Goal: Task Accomplishment & Management: Complete application form

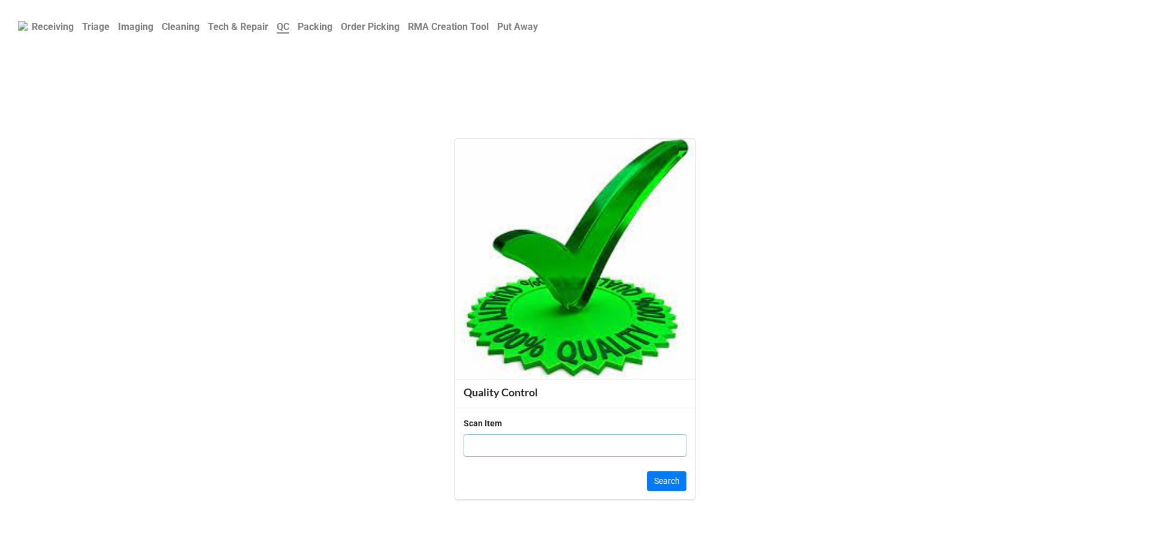
click at [382, 32] on b "Order Picking" at bounding box center [370, 26] width 59 height 11
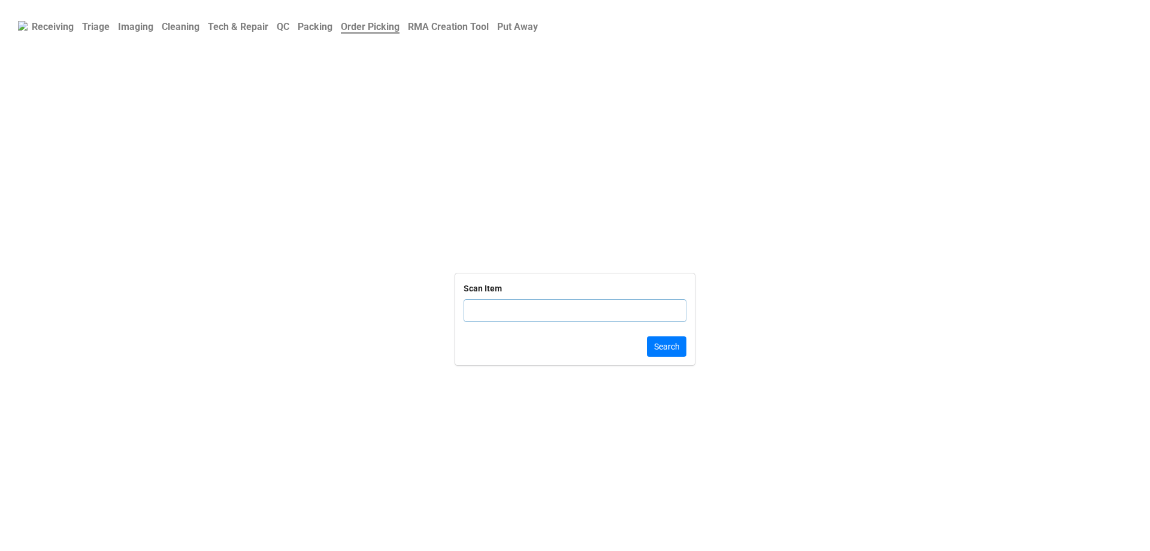
click at [537, 306] on input "text" at bounding box center [575, 310] width 223 height 23
click button "Search" at bounding box center [667, 346] width 40 height 20
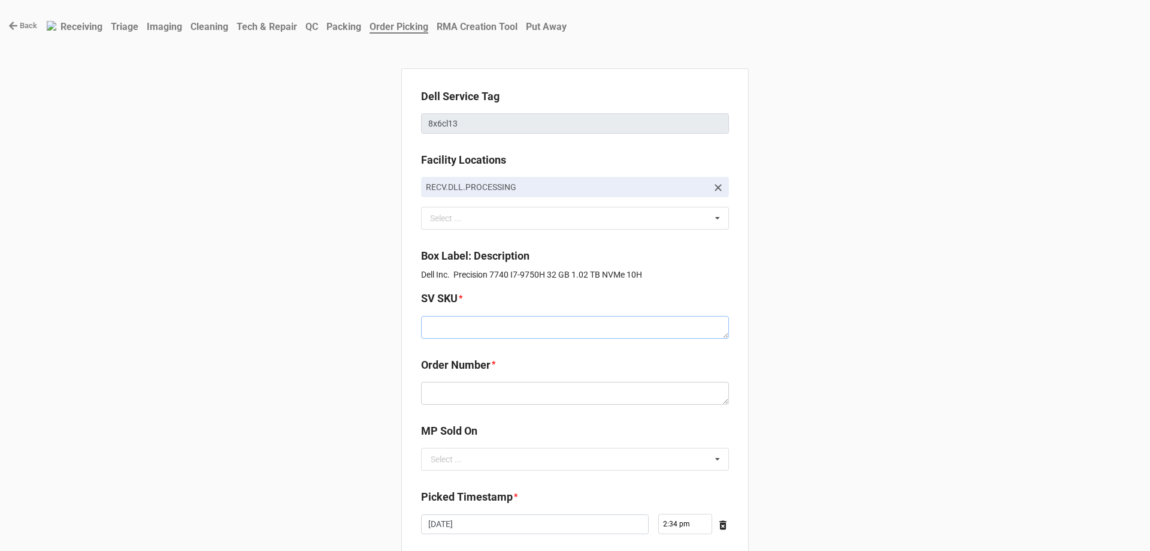
click at [522, 324] on textarea at bounding box center [575, 327] width 308 height 23
click at [523, 393] on textarea at bounding box center [575, 393] width 308 height 23
click at [483, 340] on div "SV SKU *" at bounding box center [575, 318] width 308 height 56
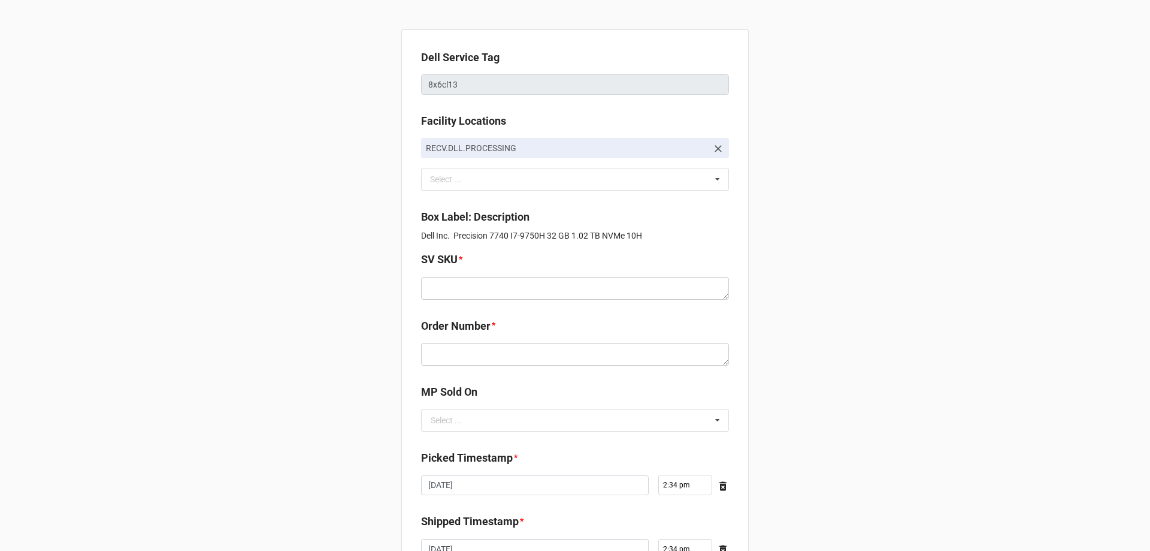
scroll to position [60, 0]
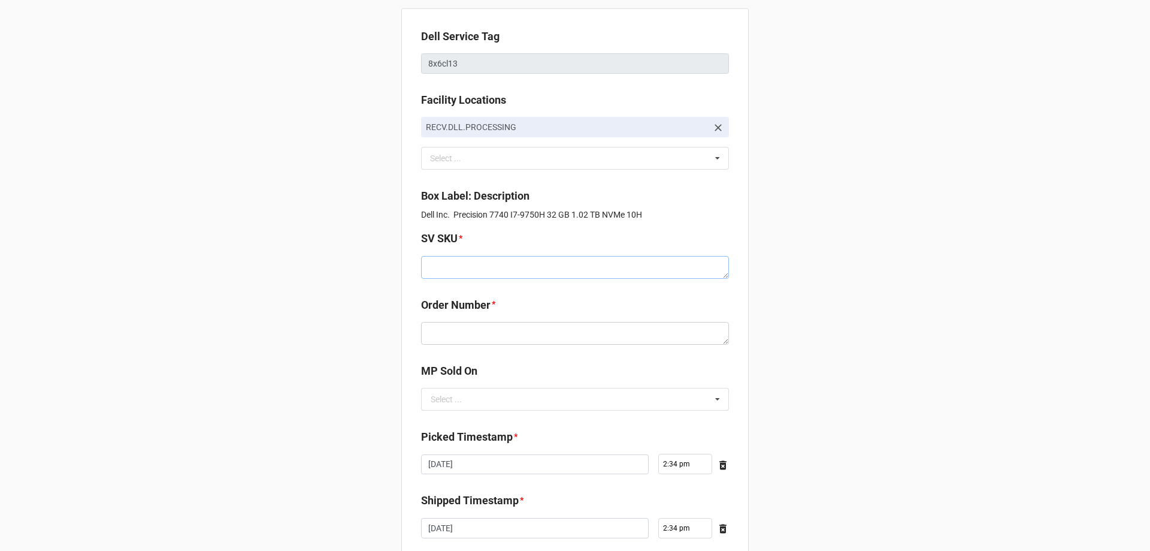
click at [522, 266] on textarea at bounding box center [575, 267] width 308 height 23
click at [484, 405] on input "text" at bounding box center [575, 399] width 307 height 22
click at [462, 419] on div "D2C" at bounding box center [575, 421] width 307 height 22
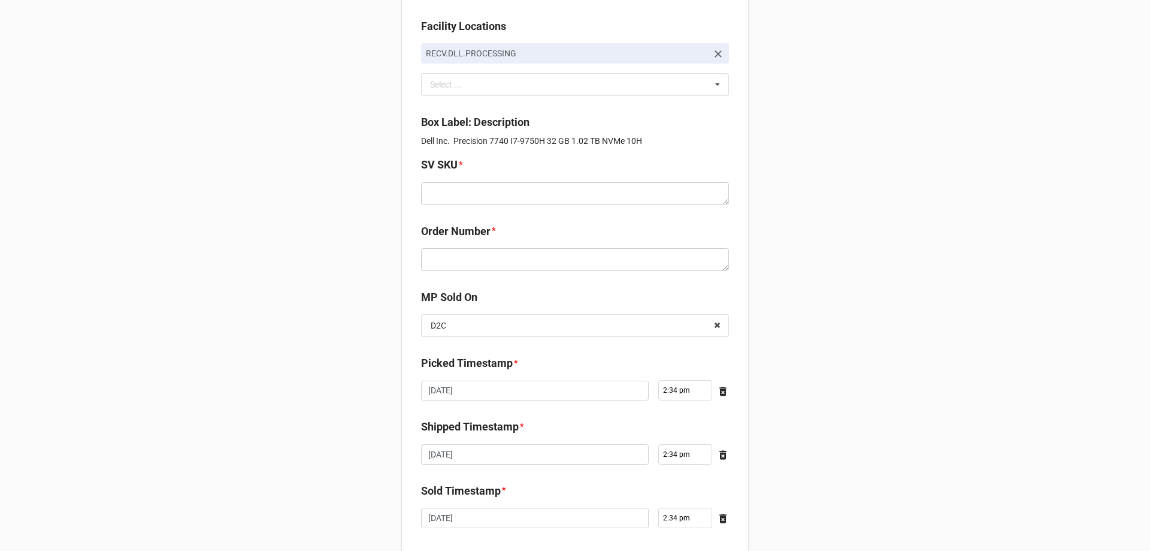
scroll to position [0, 0]
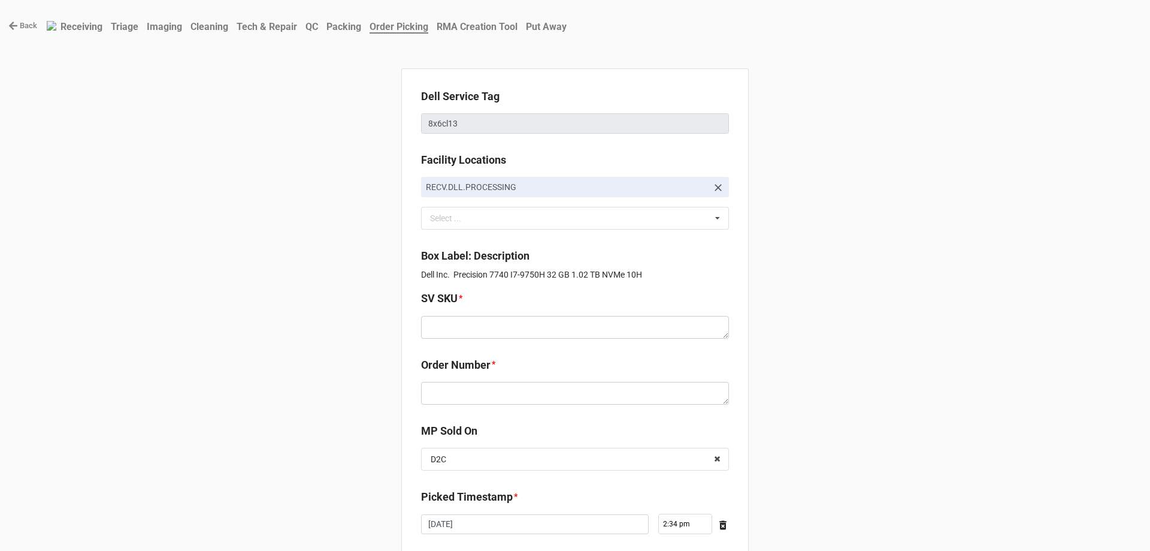
click at [26, 29] on link "Back" at bounding box center [22, 26] width 29 height 12
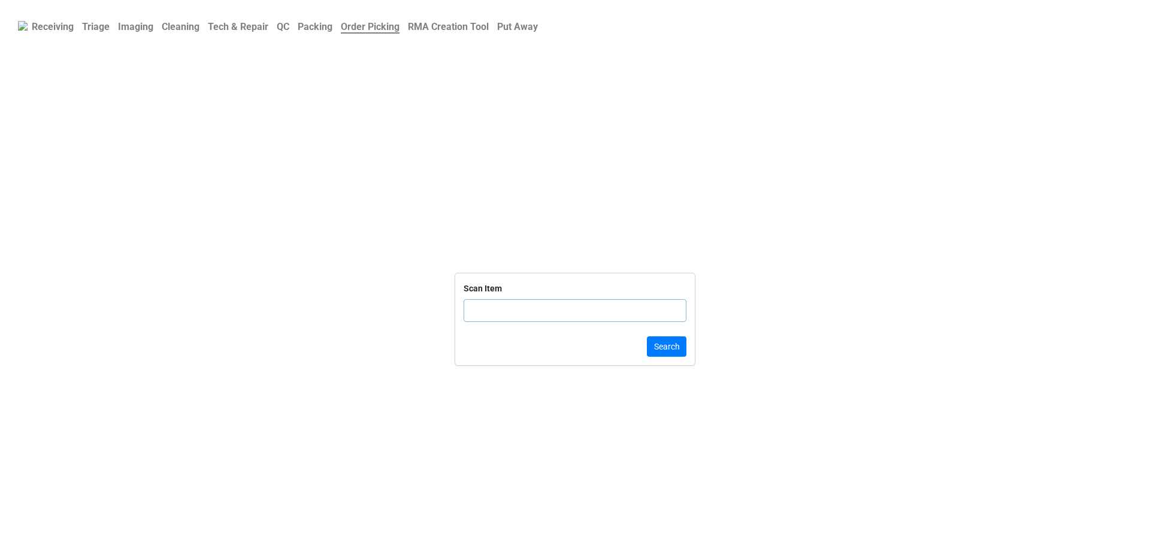
click at [289, 30] on b "QC" at bounding box center [283, 26] width 13 height 11
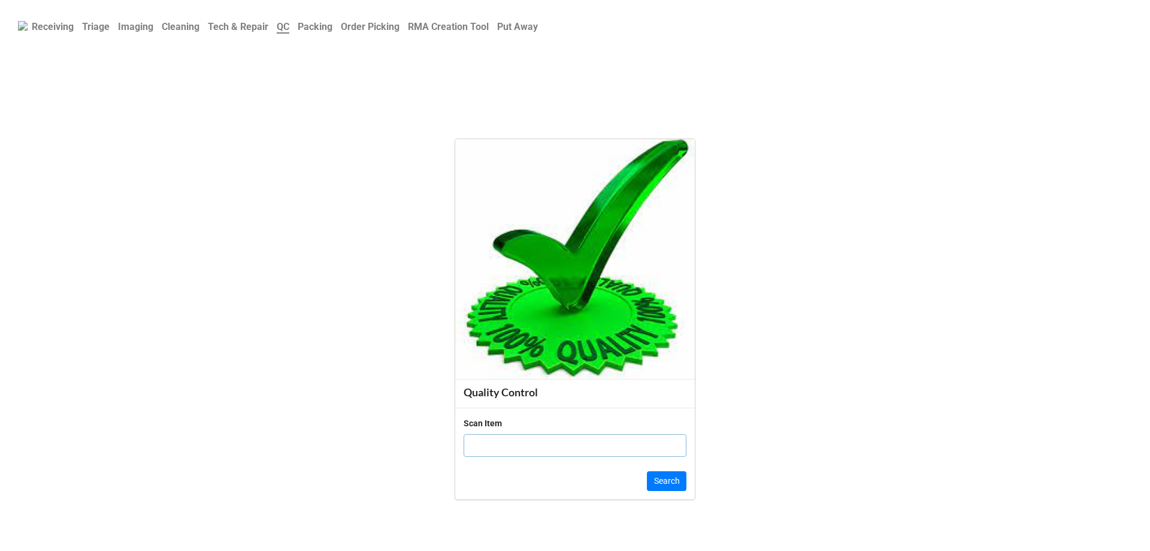
click at [525, 452] on input "text" at bounding box center [575, 445] width 223 height 23
paste input "7F8XD14"
type input "7F8XD14"
click button "Search" at bounding box center [667, 481] width 40 height 20
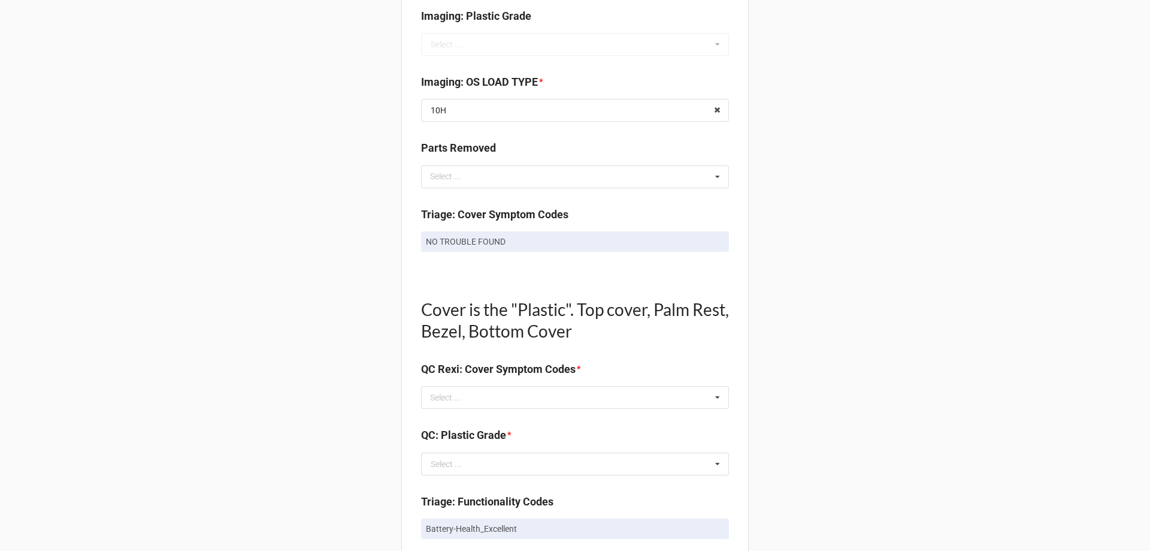
scroll to position [539, 0]
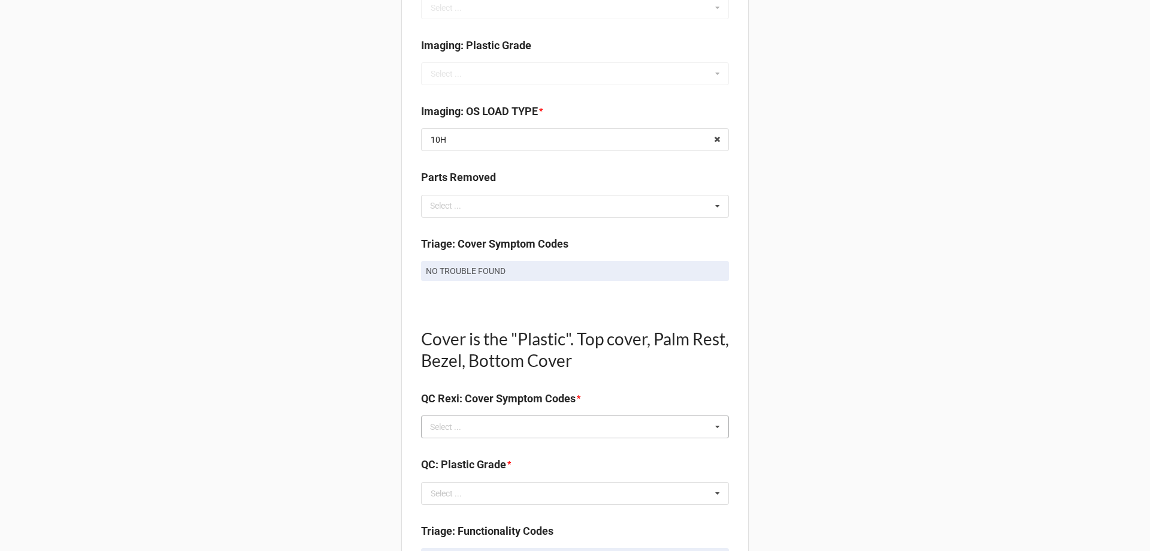
click at [483, 425] on div "Select ... No results found." at bounding box center [575, 426] width 308 height 23
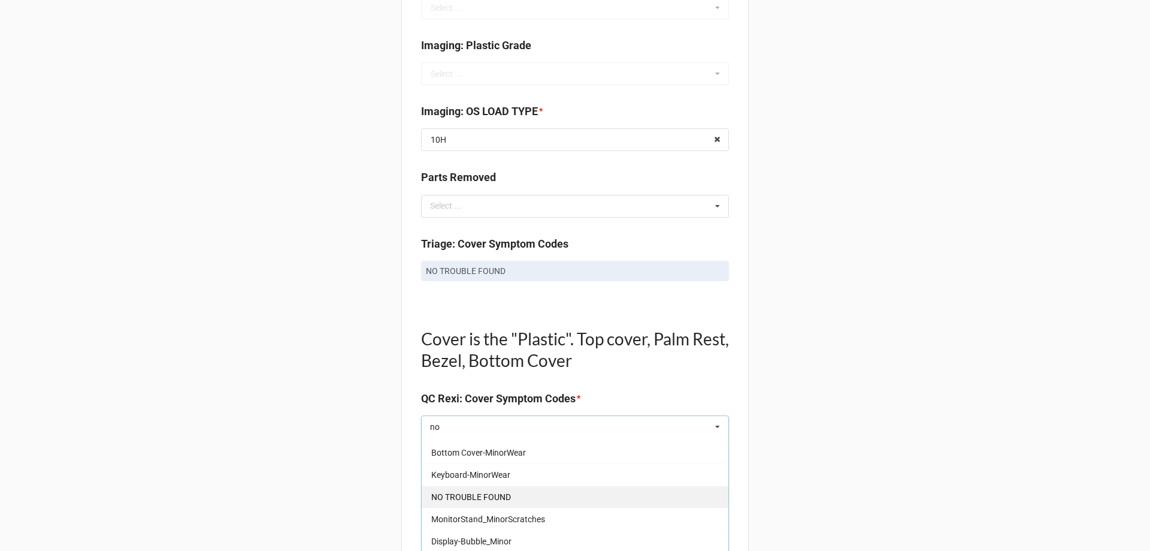
type input "no"
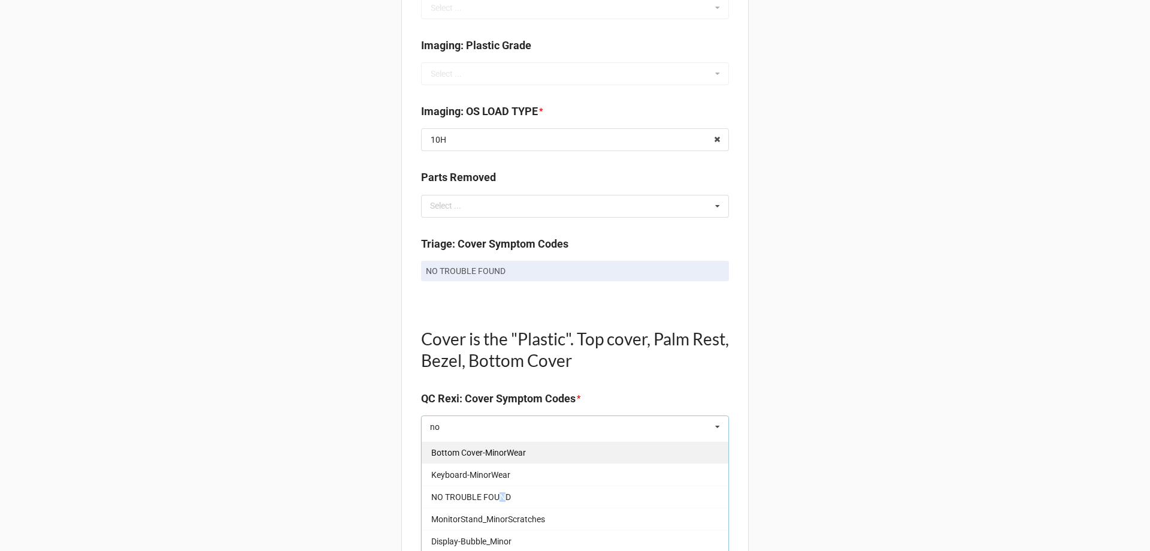
drag, startPoint x: 500, startPoint y: 498, endPoint x: 492, endPoint y: 495, distance: 8.1
click at [499, 498] on span "NO TROUBLE FOUND" at bounding box center [471, 497] width 80 height 10
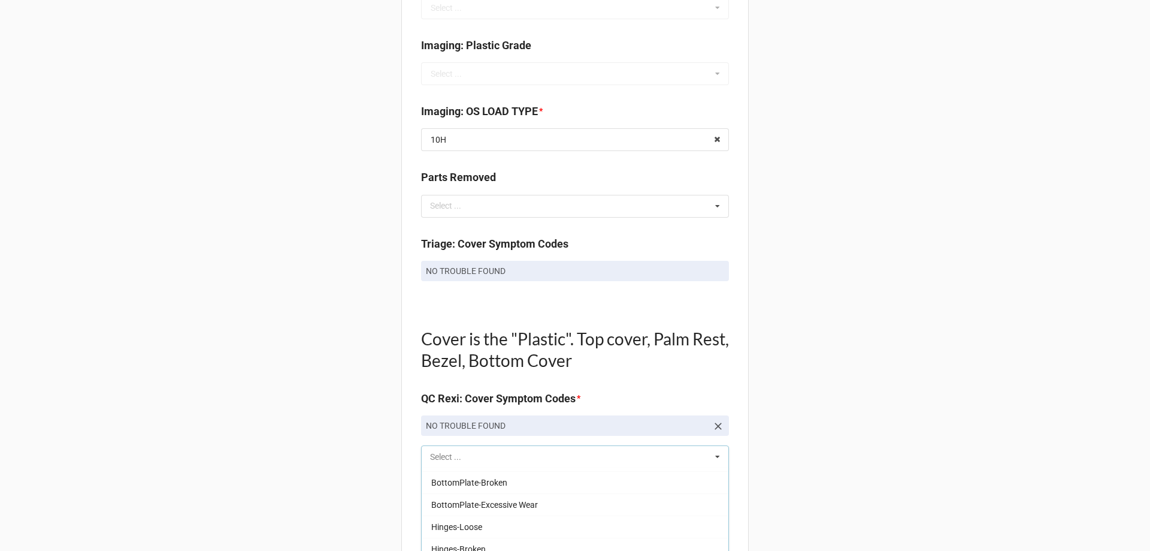
scroll to position [1171, 0]
click at [277, 458] on div "Back Receiving Triage Imaging Cleaning Tech & Repair QC Packing Order Picking R…" at bounding box center [575, 493] width 1150 height 2065
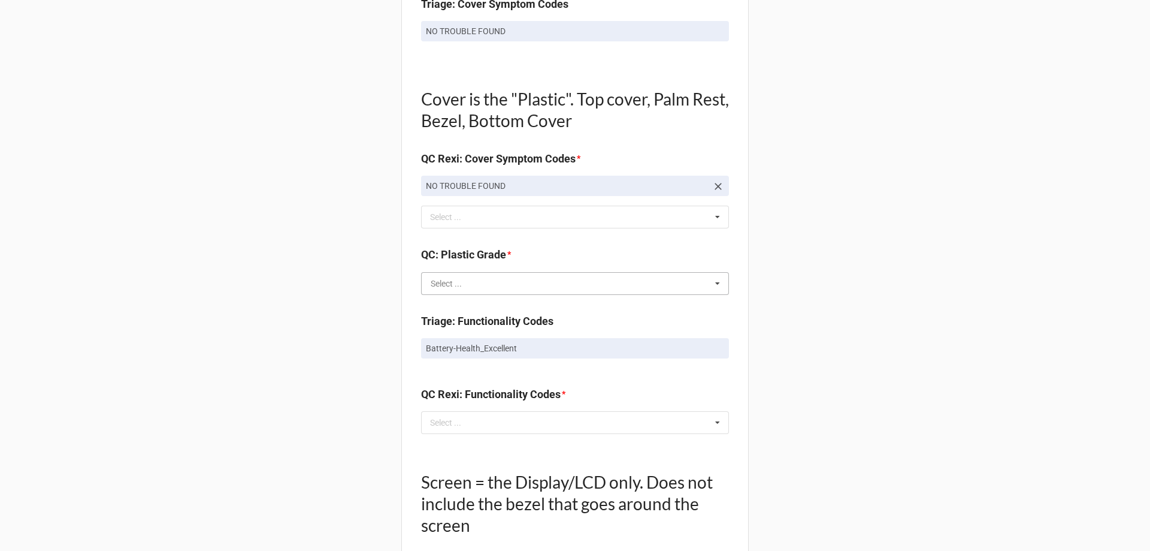
click at [478, 285] on input "text" at bounding box center [575, 284] width 307 height 22
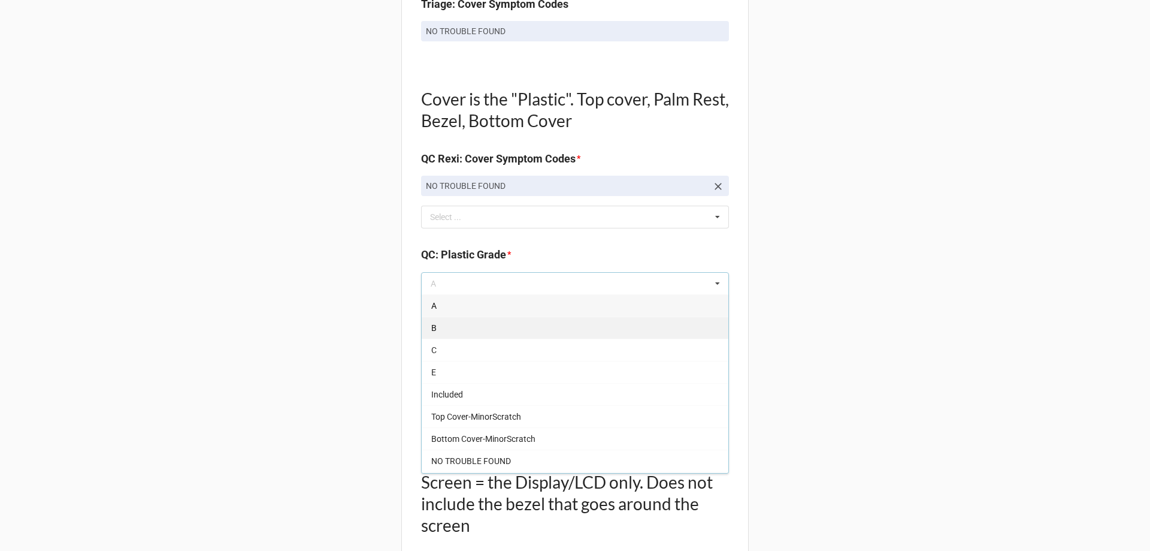
click at [467, 316] on div "B" at bounding box center [575, 327] width 307 height 22
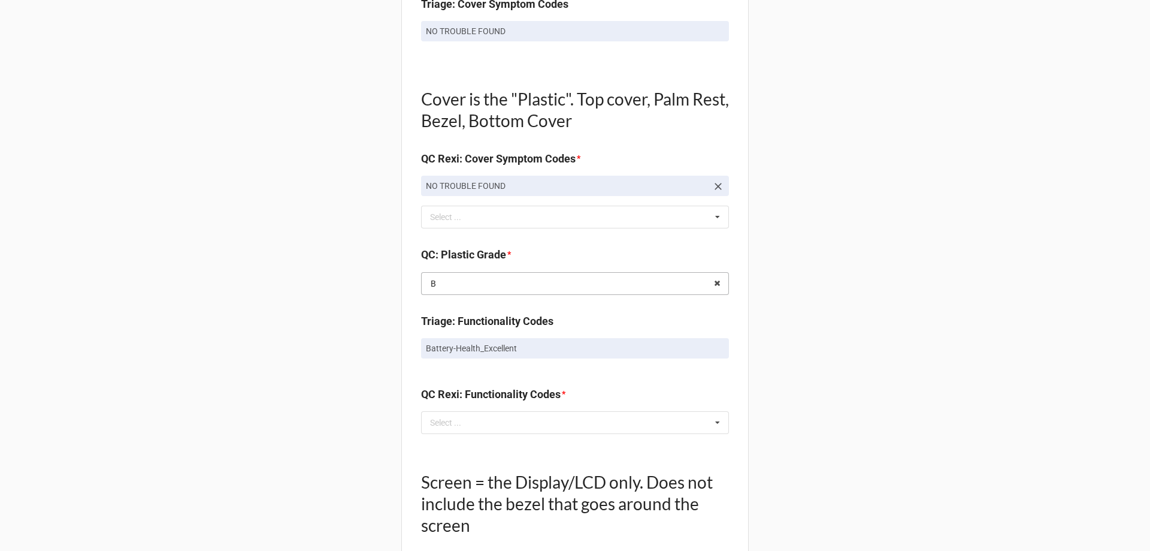
click at [466, 289] on input "text" at bounding box center [575, 284] width 307 height 22
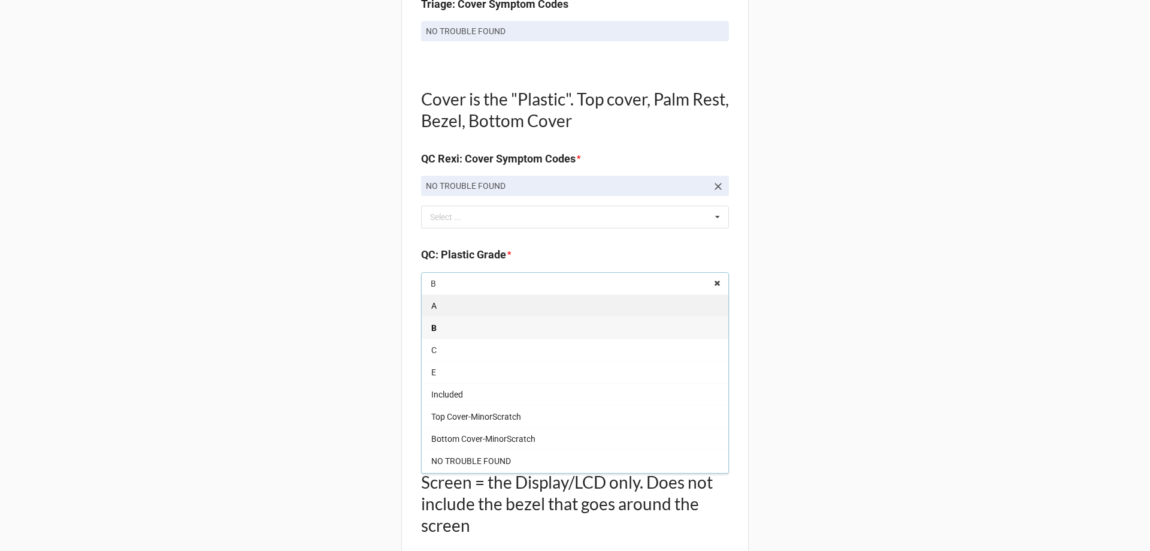
click at [456, 304] on div "A" at bounding box center [575, 305] width 307 height 22
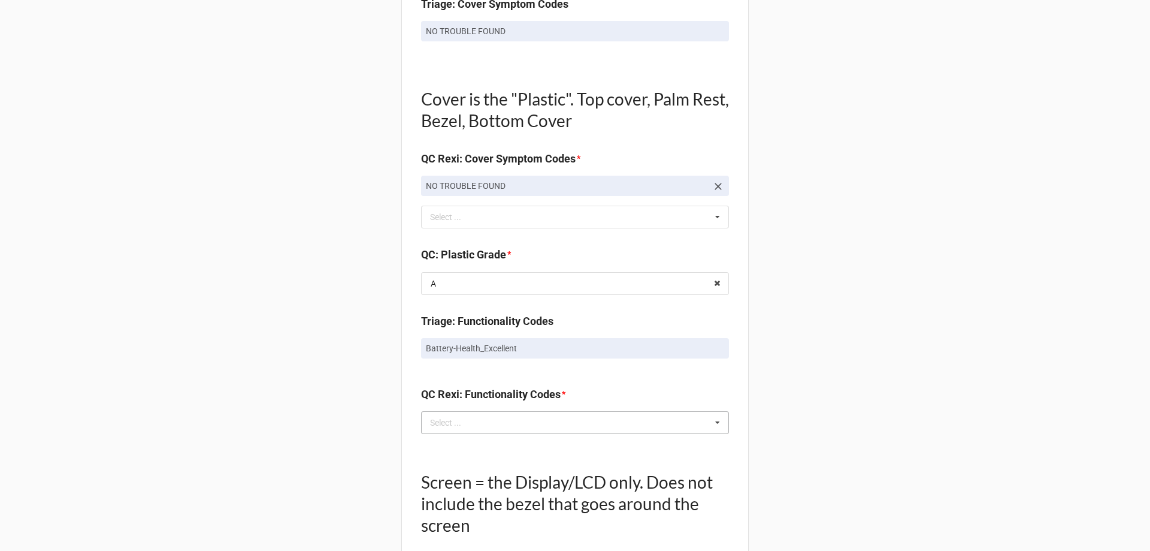
click at [462, 425] on div "Select ..." at bounding box center [453, 422] width 52 height 14
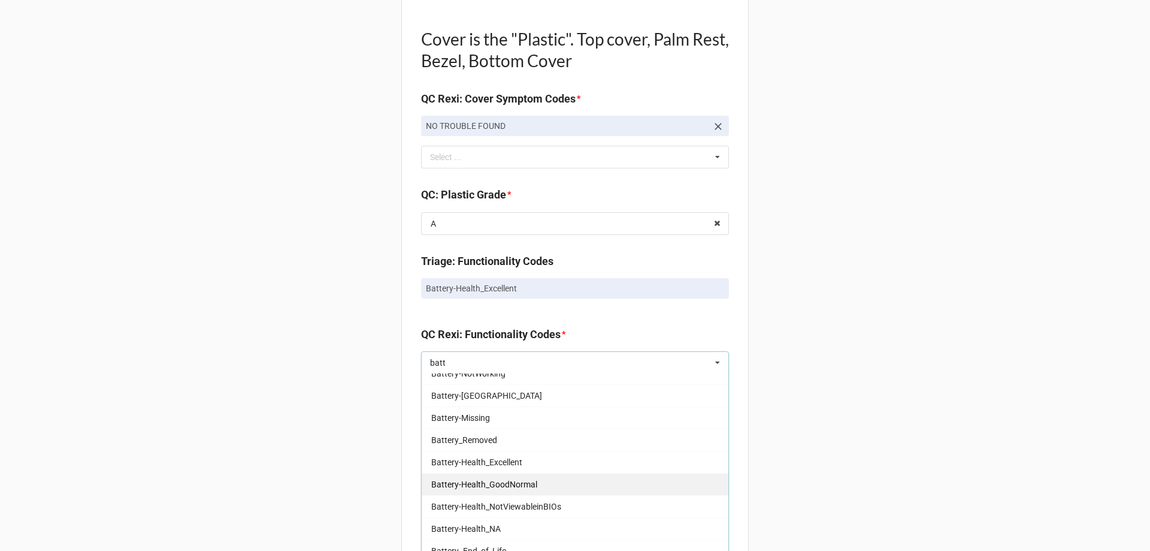
scroll to position [120, 0]
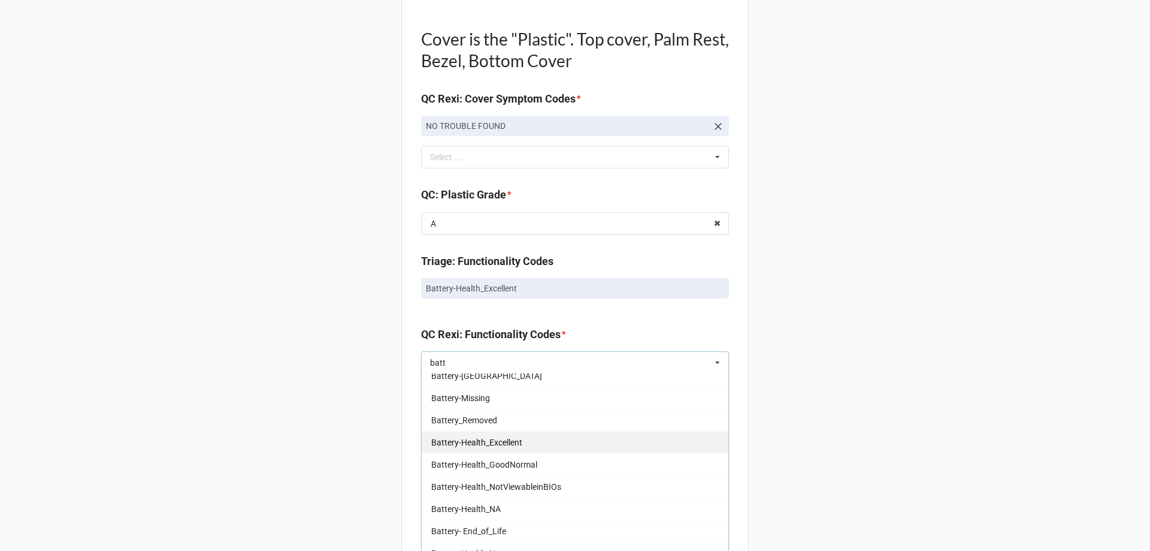
type input "batt"
click at [504, 437] on span "Battery-Health_Excellent" at bounding box center [476, 442] width 91 height 10
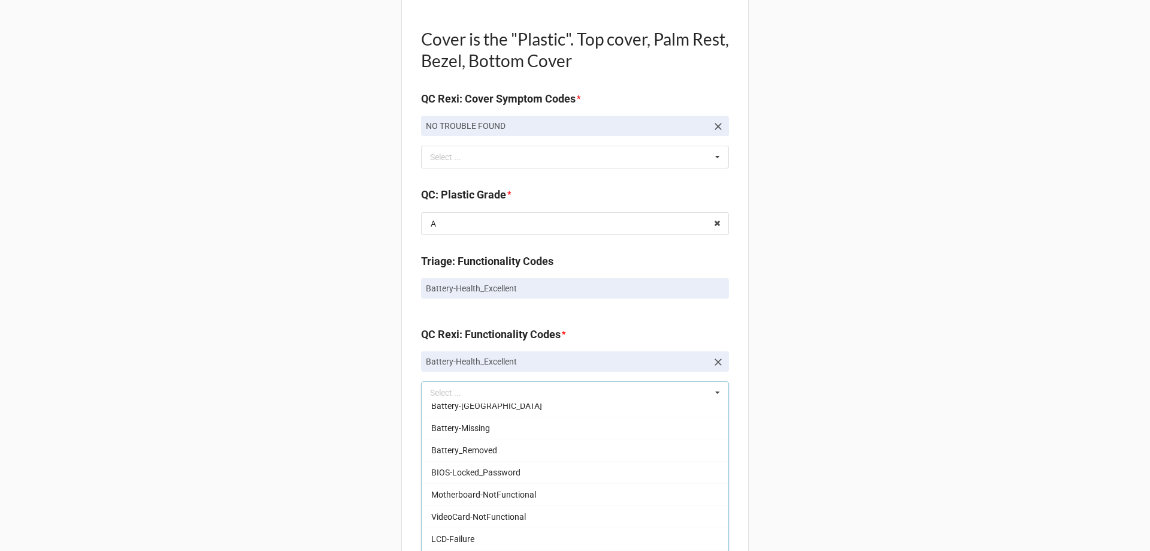
drag, startPoint x: 142, startPoint y: 450, endPoint x: 150, endPoint y: 449, distance: 7.8
click at [150, 449] on div "Back Receiving Triage Imaging Cleaning Tech & Repair QC Packing Order Picking R…" at bounding box center [575, 208] width 1150 height 2095
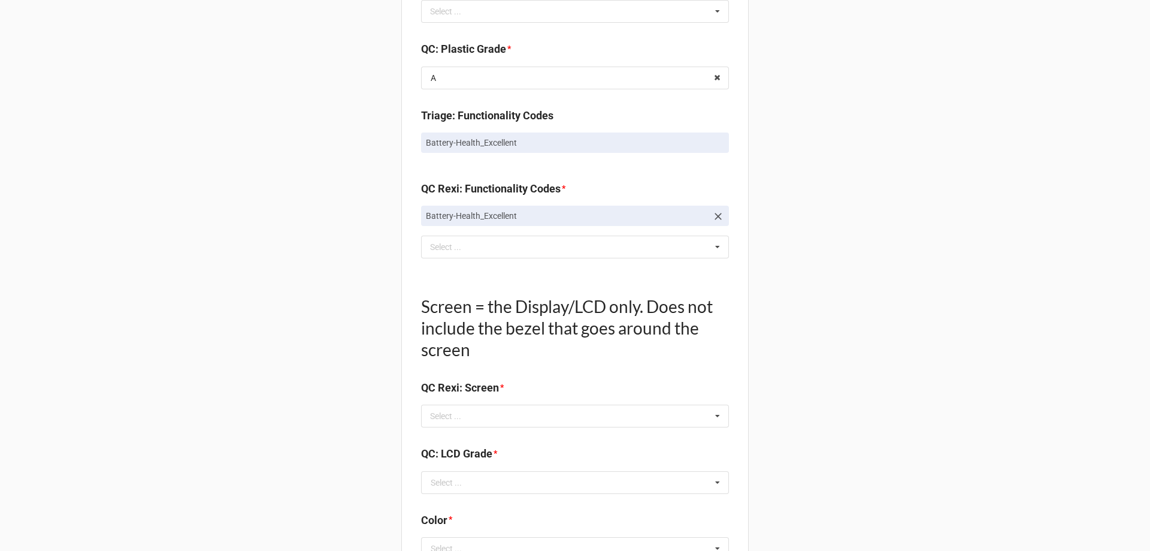
scroll to position [1078, 0]
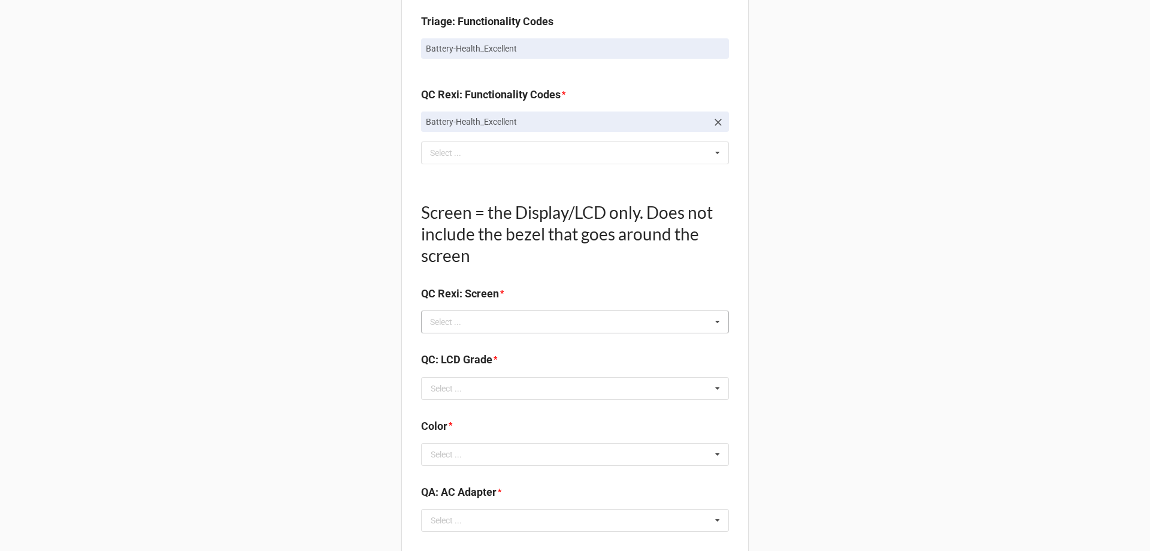
click at [489, 331] on div "Select ... No results found." at bounding box center [575, 321] width 308 height 23
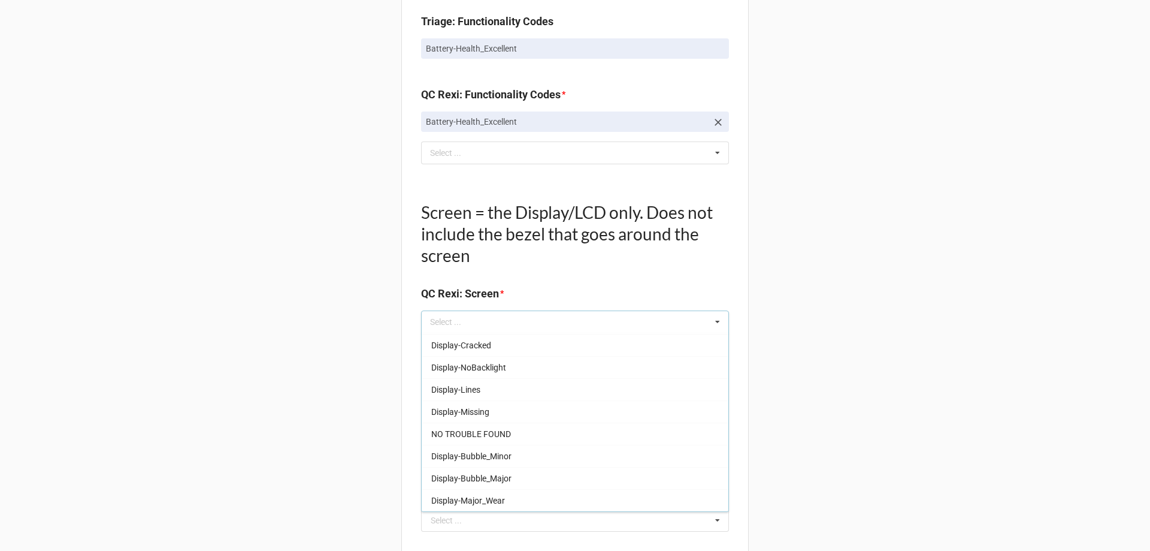
click at [431, 434] on span "NO TROUBLE FOUND" at bounding box center [471, 434] width 80 height 10
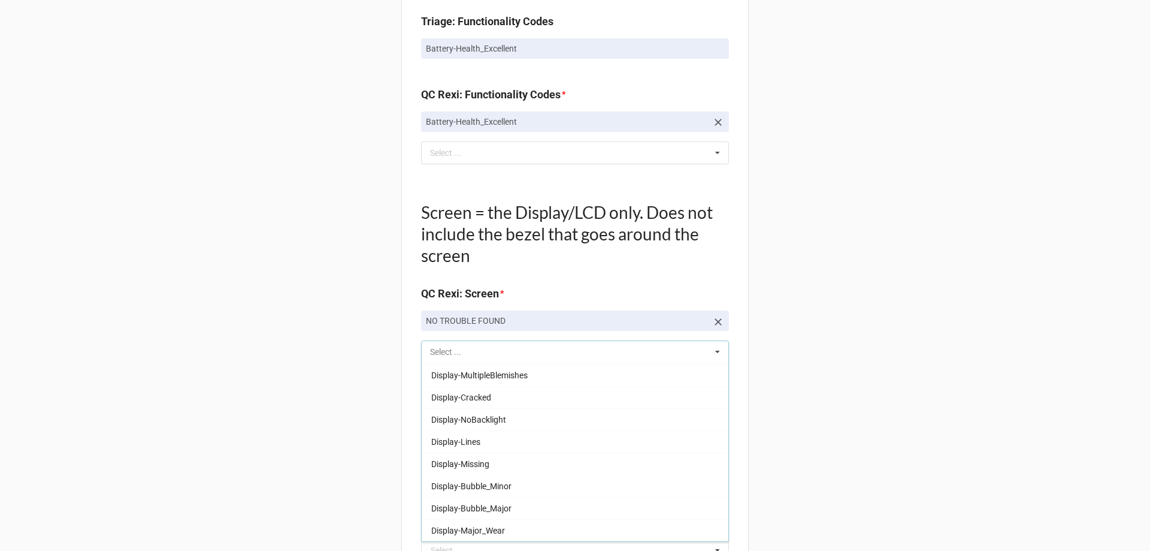
scroll to position [176, 0]
drag, startPoint x: 101, startPoint y: 391, endPoint x: 349, endPoint y: 391, distance: 248.6
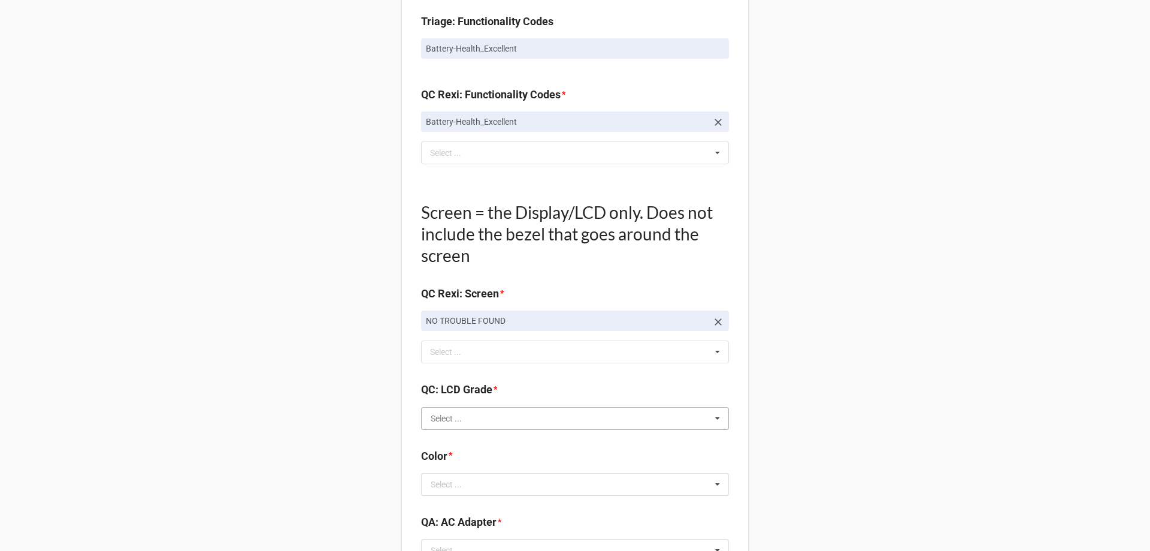
click at [504, 428] on input "text" at bounding box center [575, 418] width 307 height 22
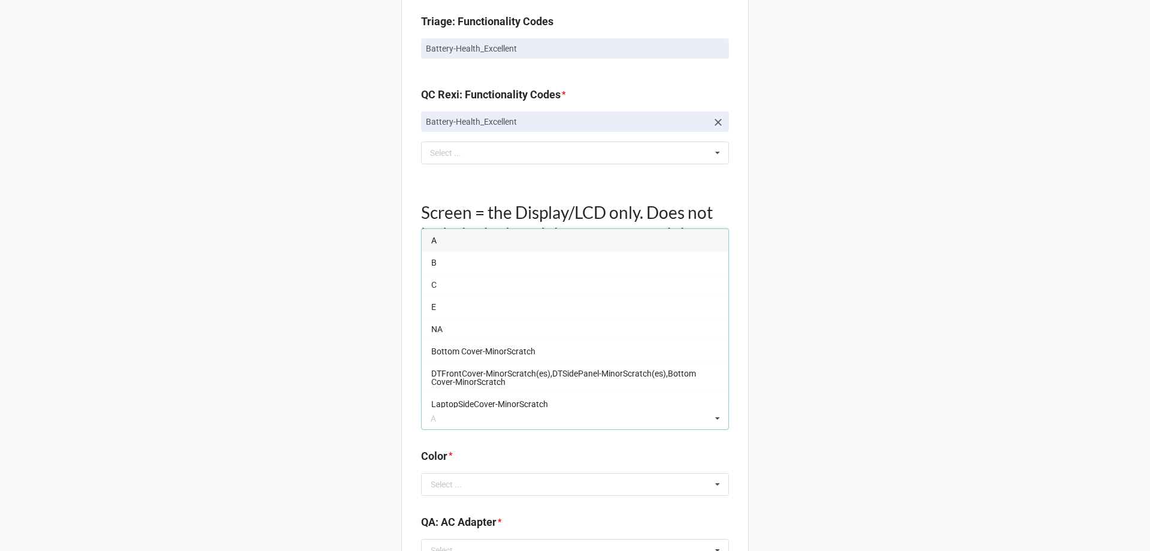
click at [427, 244] on div "A" at bounding box center [575, 240] width 307 height 22
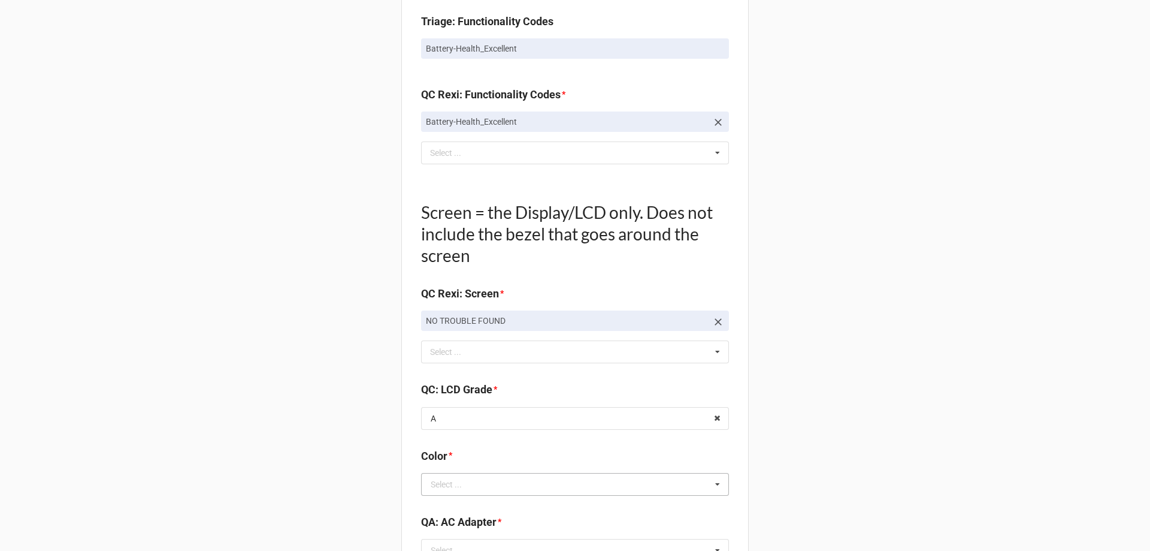
click at [448, 480] on div "Select ..." at bounding box center [446, 484] width 31 height 8
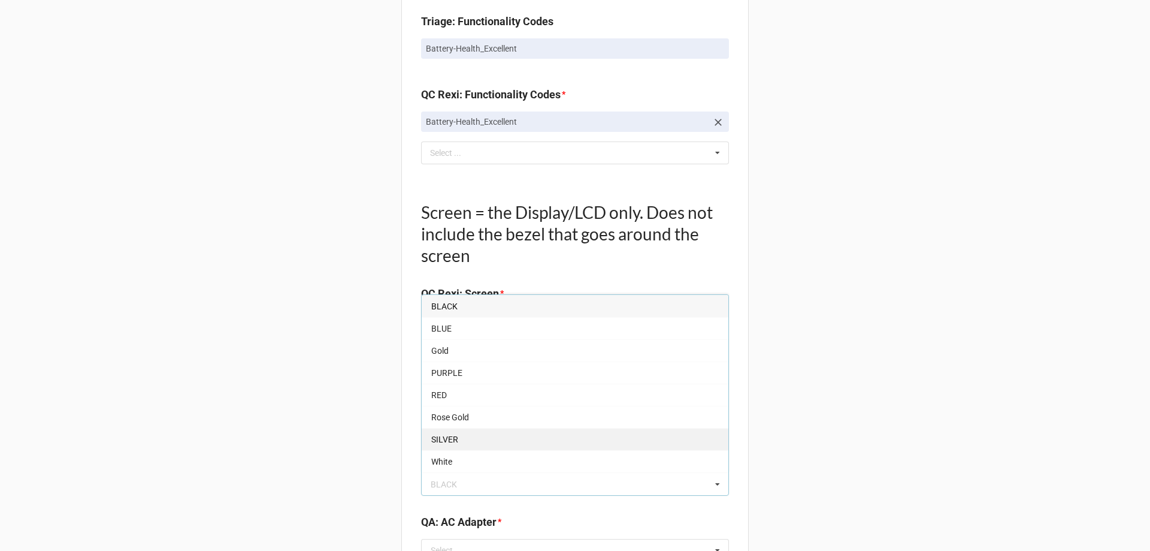
click at [464, 448] on div "SILVER" at bounding box center [575, 439] width 307 height 22
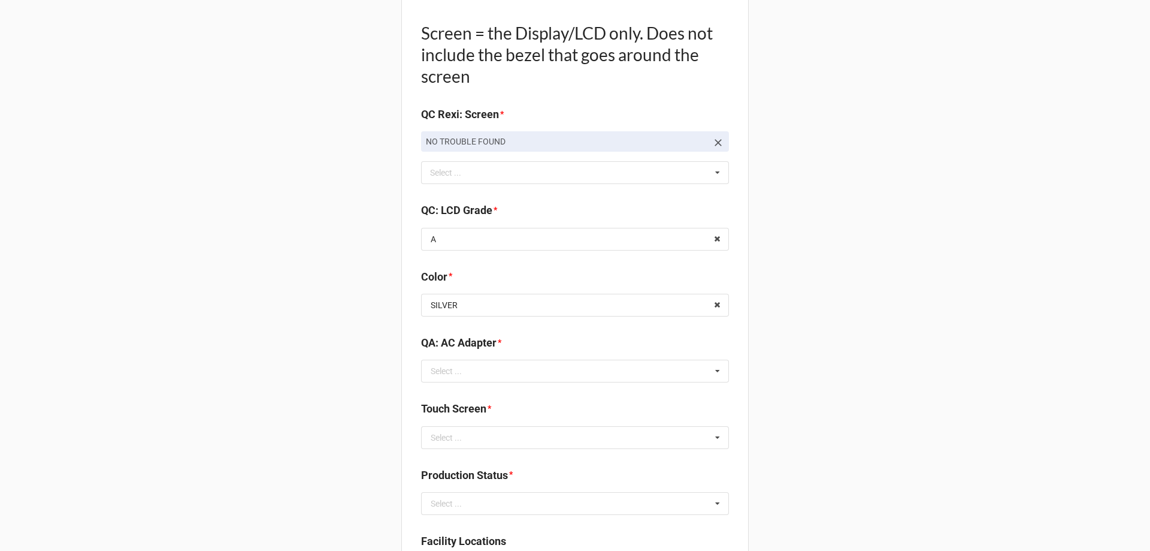
scroll to position [1258, 0]
click at [461, 380] on input "text" at bounding box center [575, 370] width 307 height 22
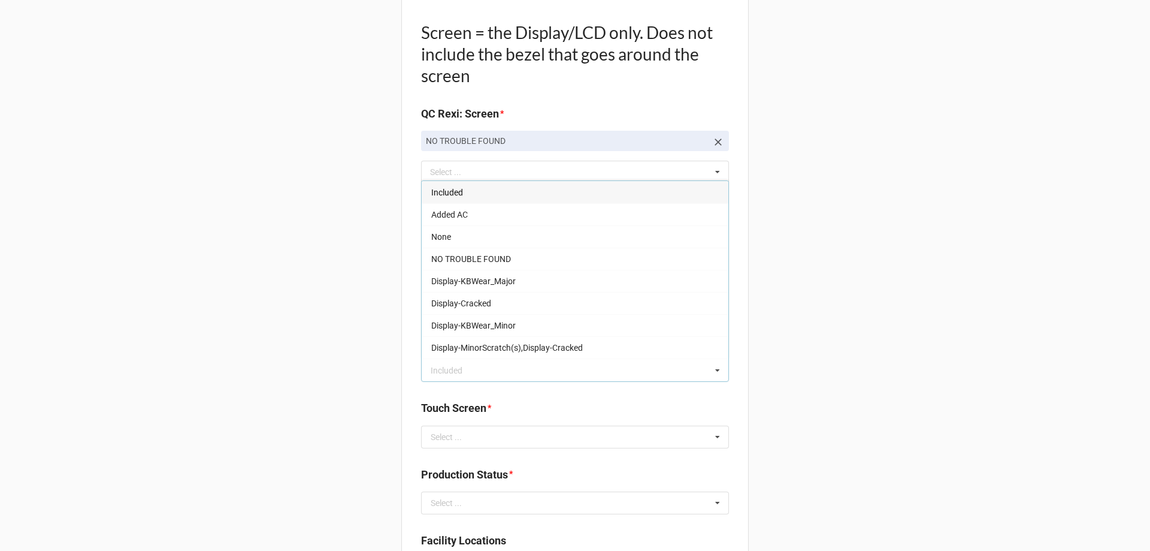
click at [455, 198] on div "Included" at bounding box center [575, 192] width 307 height 22
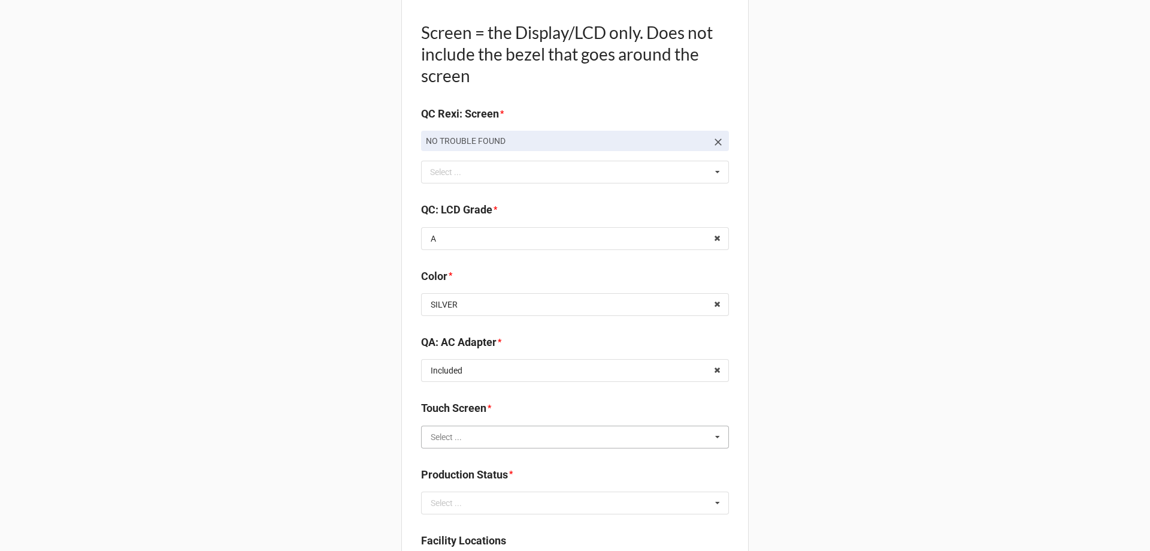
click at [463, 443] on input "text" at bounding box center [575, 437] width 307 height 22
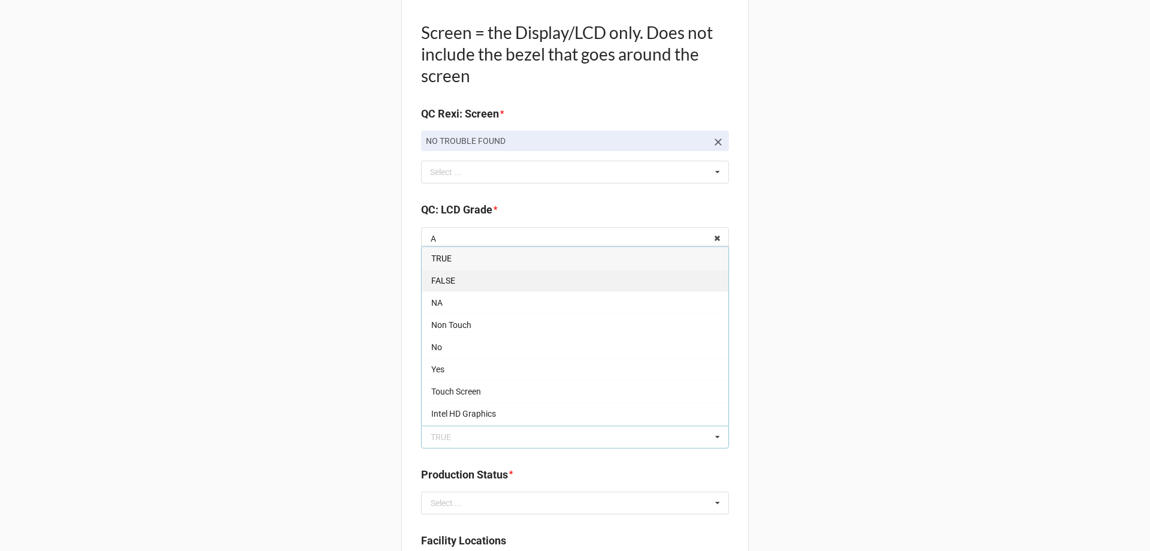
click at [457, 276] on div "FALSE" at bounding box center [575, 280] width 307 height 22
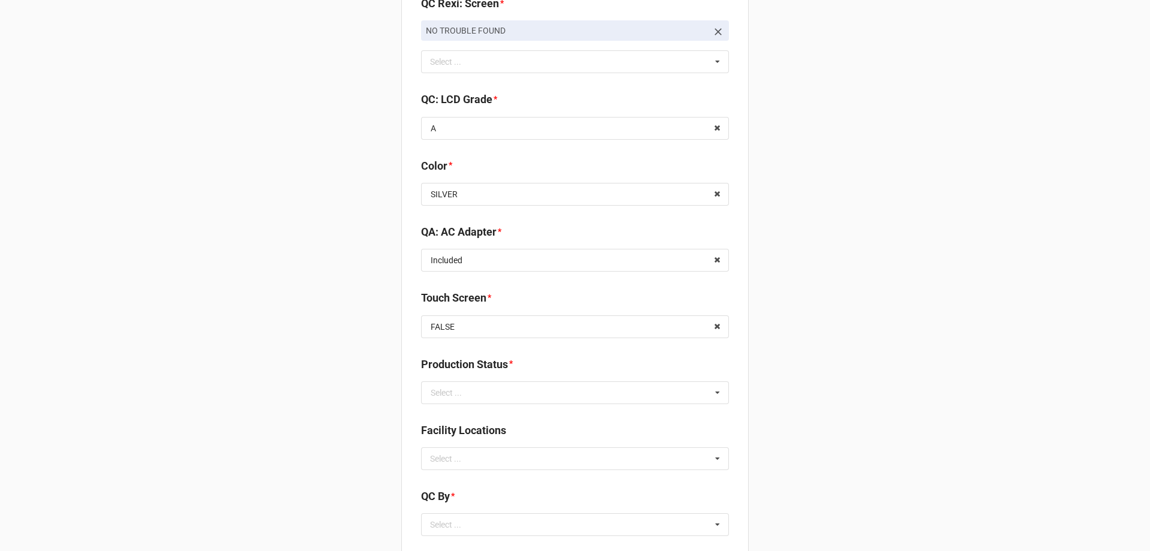
scroll to position [1378, 0]
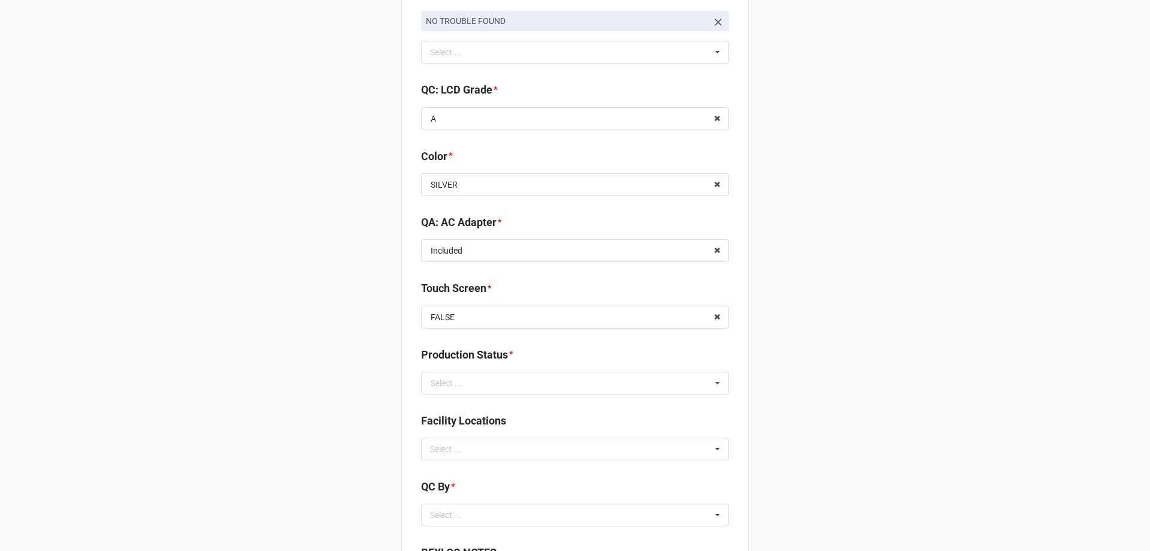
click at [454, 397] on div "Production Status * Select ... Cleaning Finished Goods / Ready to Sell Imaging …" at bounding box center [575, 374] width 308 height 56
click at [455, 389] on input "text" at bounding box center [575, 383] width 307 height 22
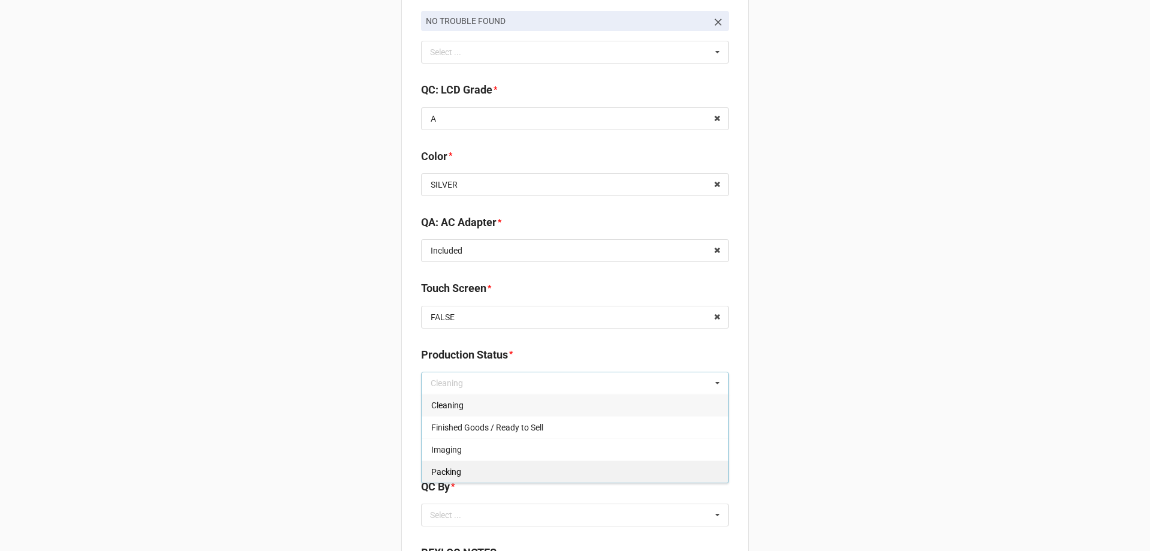
click at [449, 480] on div "Packing" at bounding box center [575, 471] width 307 height 22
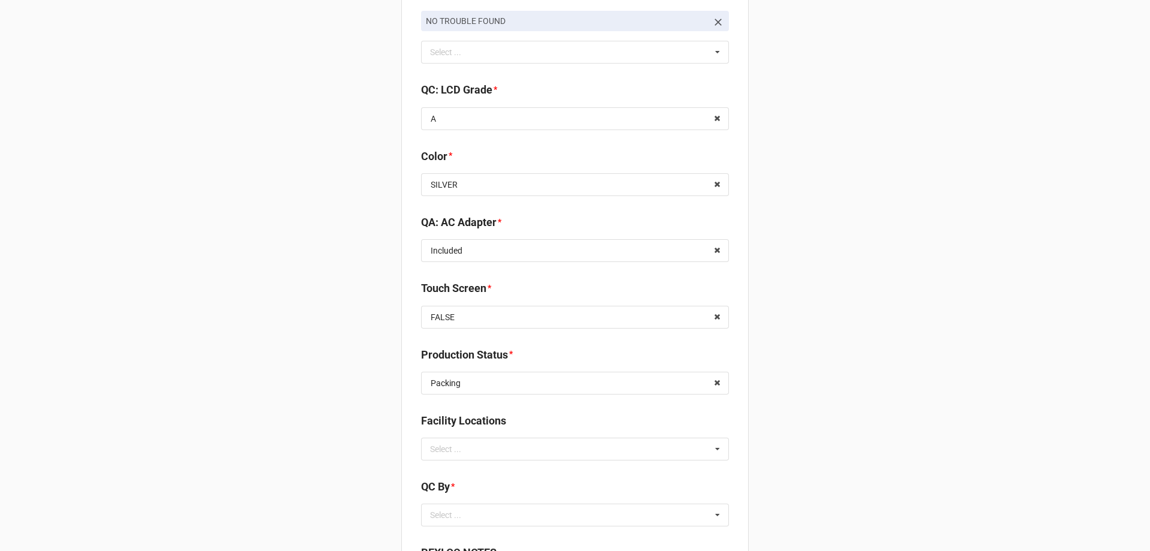
scroll to position [1438, 0]
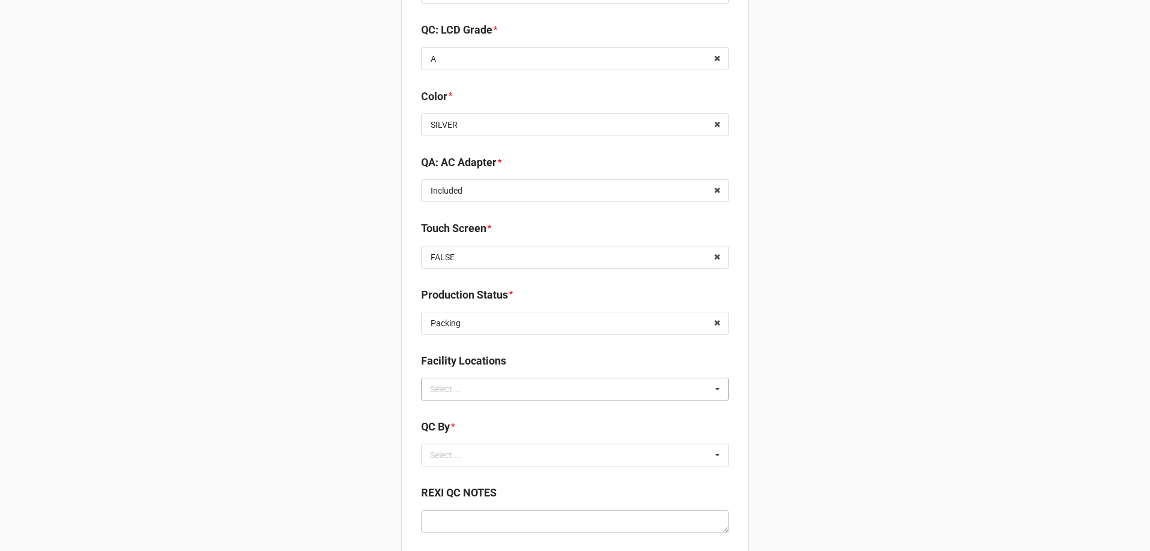
click at [446, 382] on div "Select ..." at bounding box center [453, 389] width 52 height 14
type input "re"
click at [455, 407] on span "RECV.DLL.PROCESSING" at bounding box center [476, 411] width 90 height 10
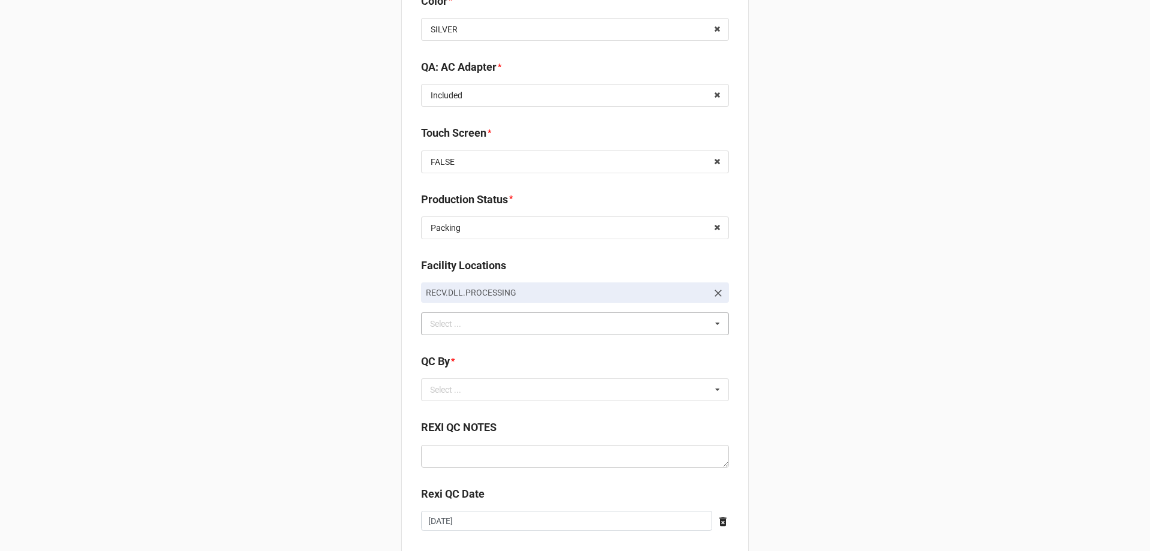
scroll to position [1604, 0]
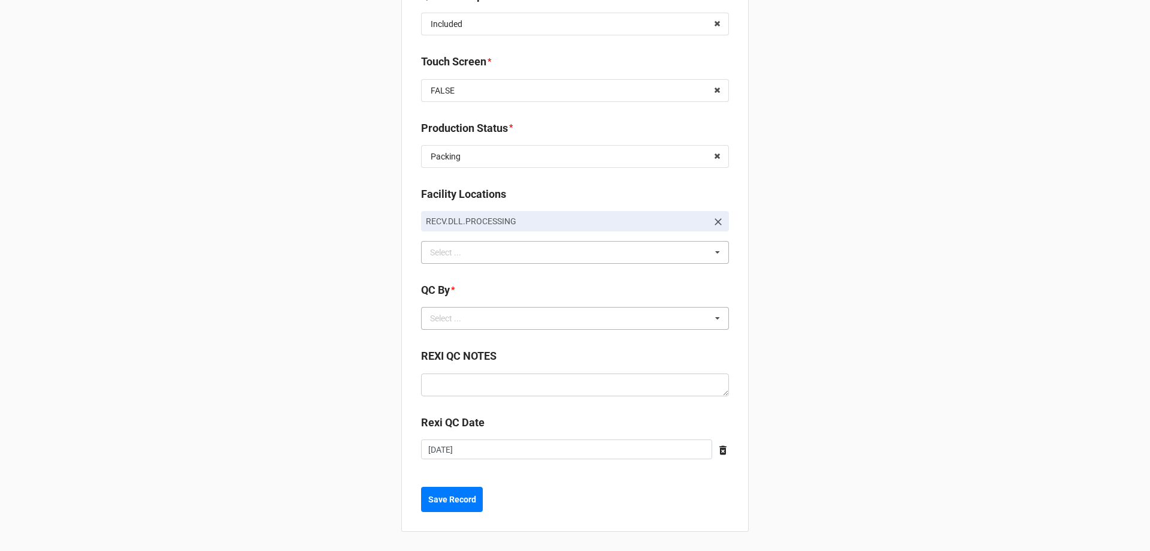
click at [536, 324] on div "Select ... No results found." at bounding box center [575, 318] width 308 height 23
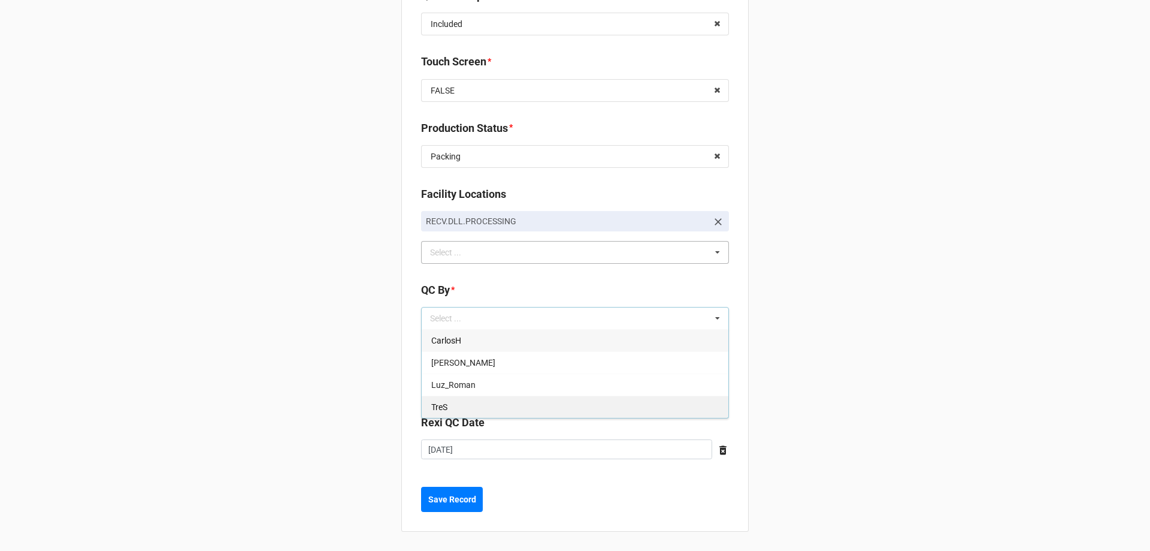
click at [434, 410] on span "TreS" at bounding box center [439, 407] width 16 height 10
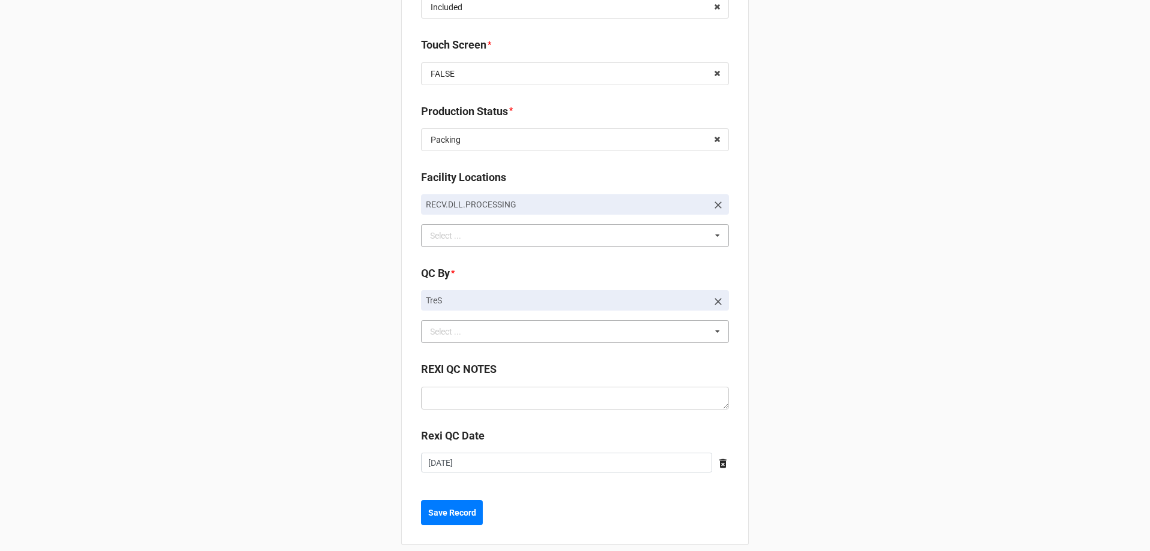
scroll to position [1634, 0]
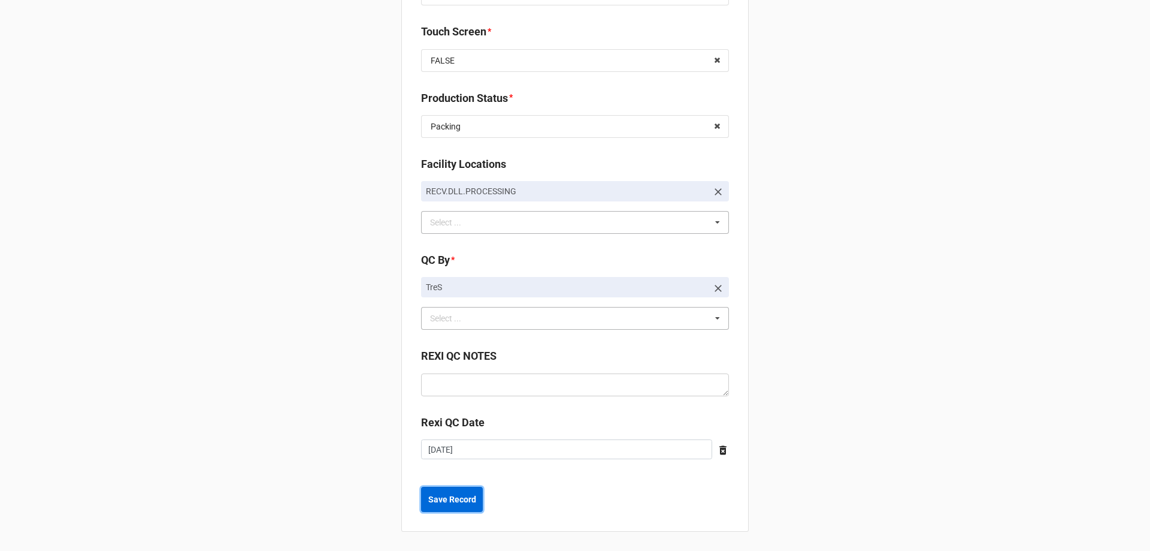
click at [459, 495] on b "Save Record" at bounding box center [452, 499] width 48 height 13
